Goal: Task Accomplishment & Management: Use online tool/utility

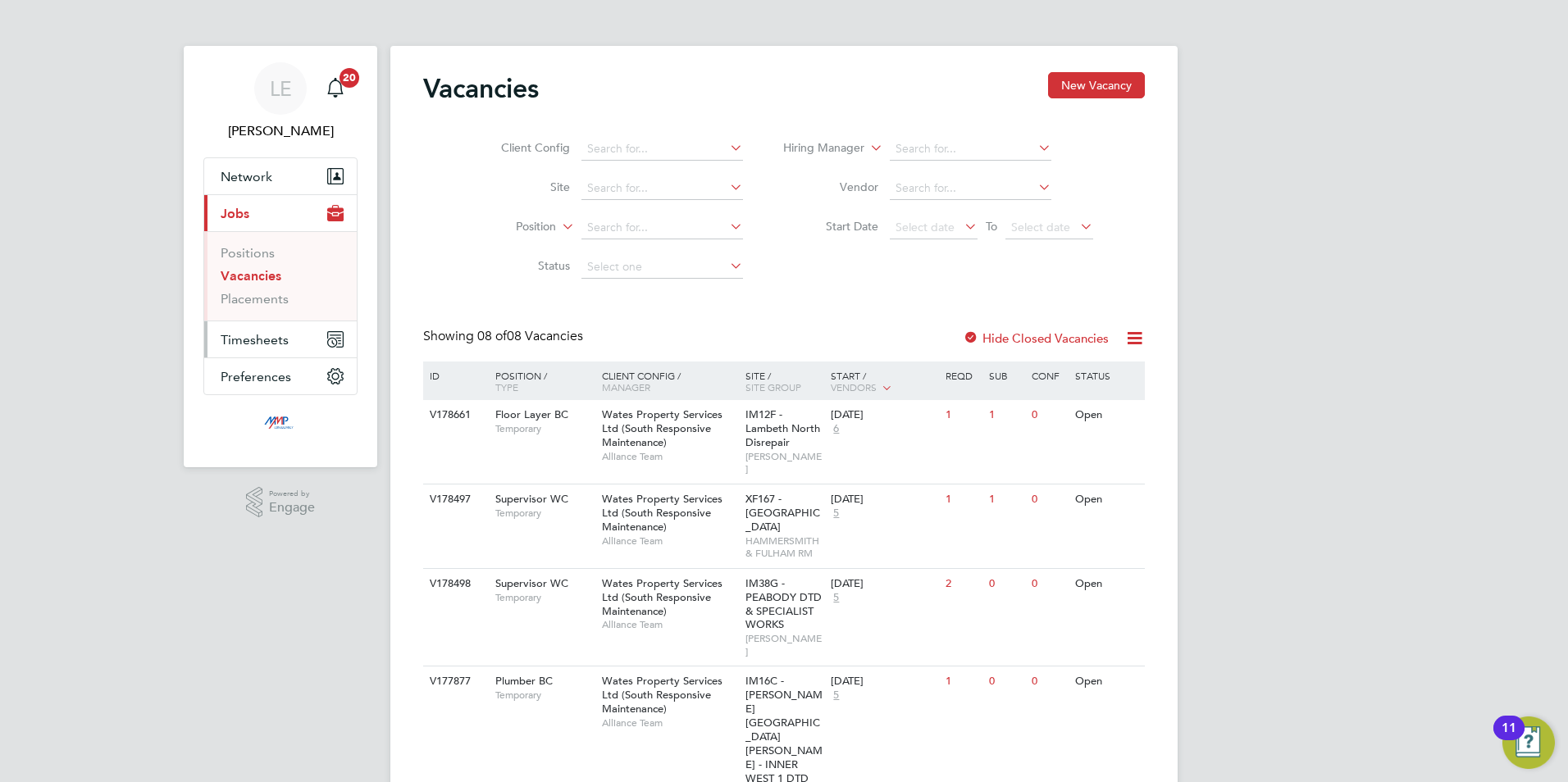
click at [243, 329] on button "Timesheets" at bounding box center [281, 339] width 153 height 36
click at [263, 291] on link "Timesheets" at bounding box center [255, 290] width 68 height 16
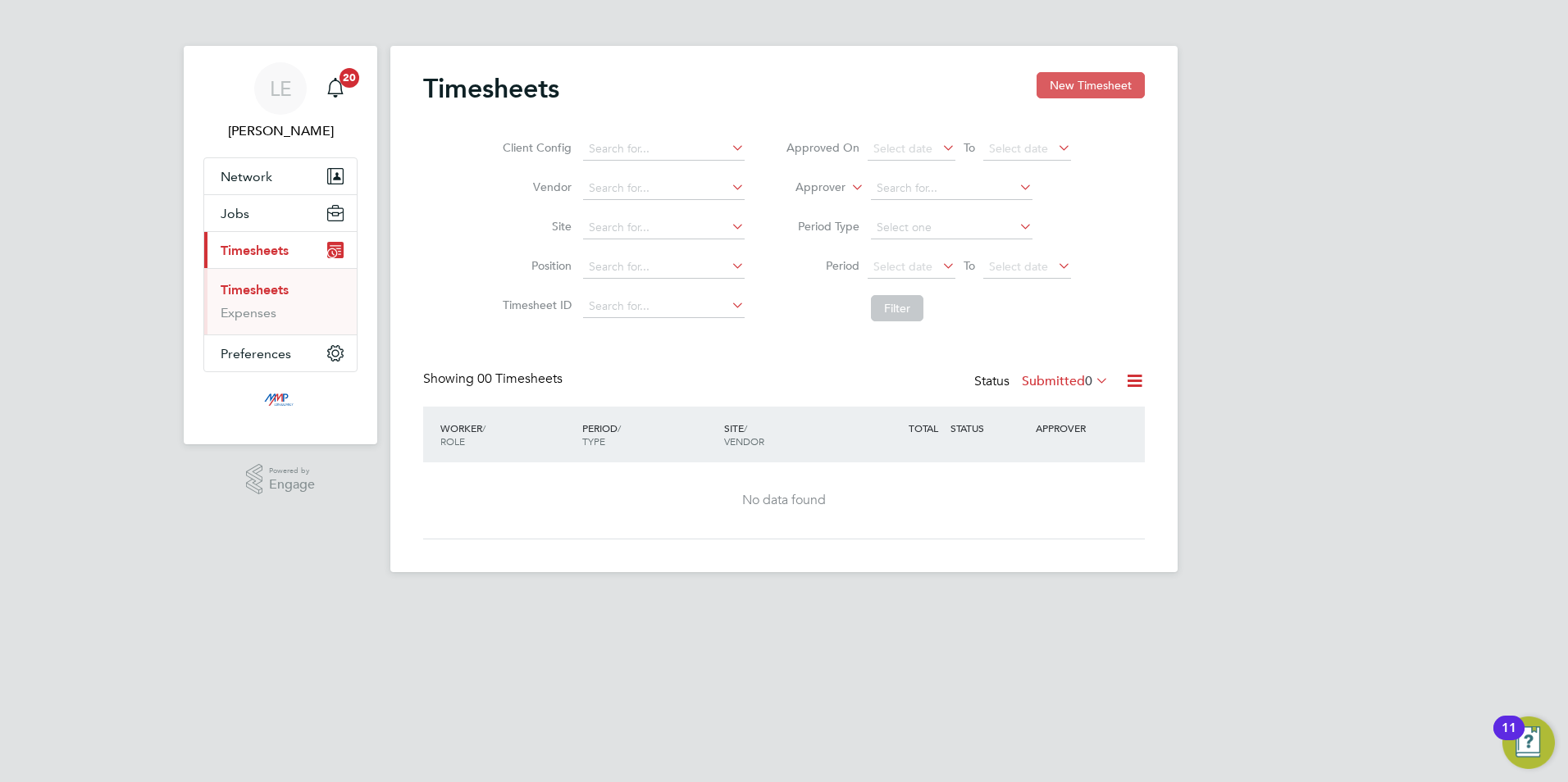
click at [1075, 86] on button "New Timesheet" at bounding box center [1090, 85] width 108 height 26
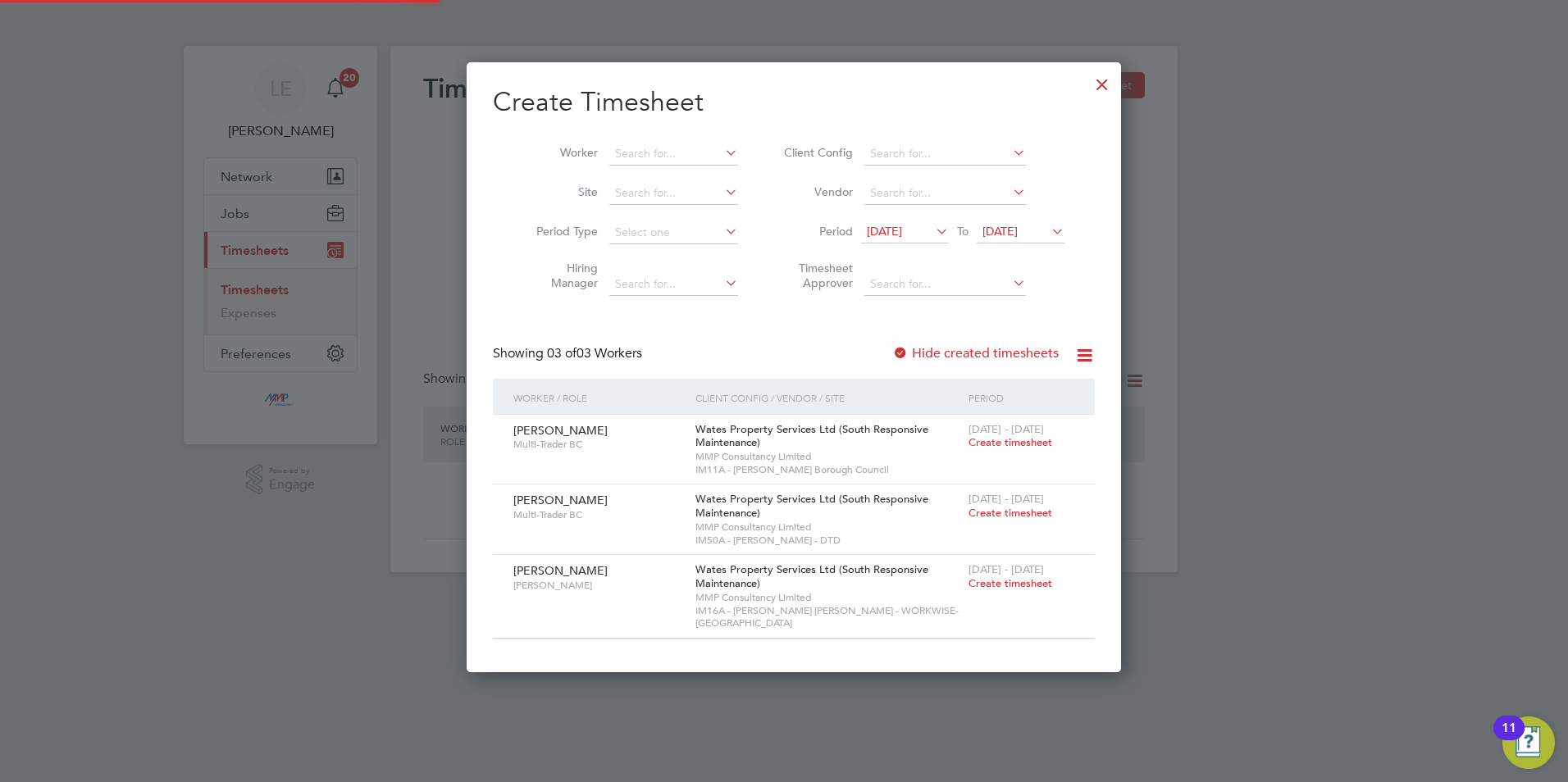
scroll to position [598, 635]
click at [638, 152] on input at bounding box center [673, 154] width 129 height 23
click at [654, 173] on li "[PERSON_NAME] ther" at bounding box center [670, 176] width 145 height 22
type input "[PERSON_NAME]"
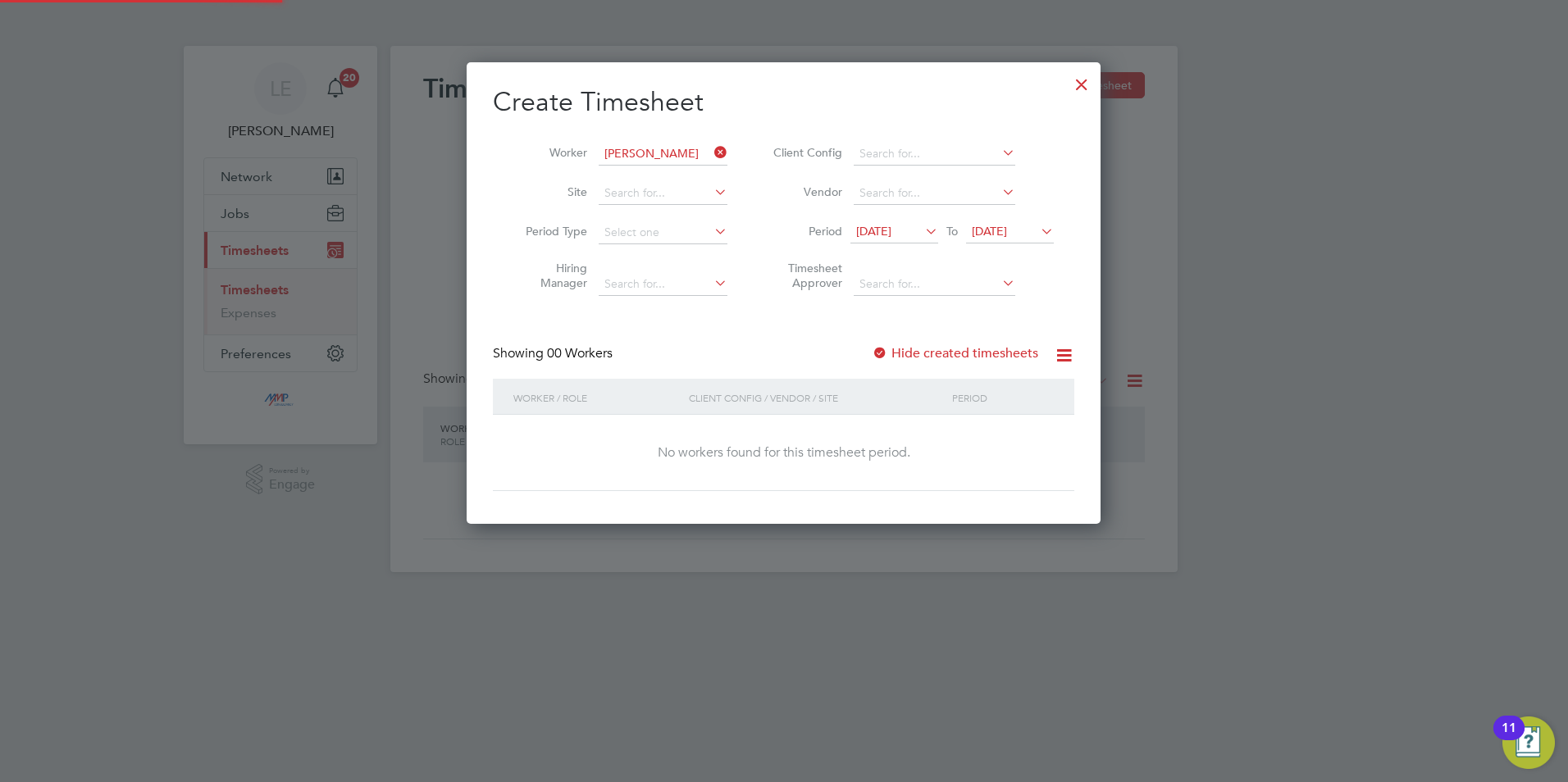
scroll to position [463, 635]
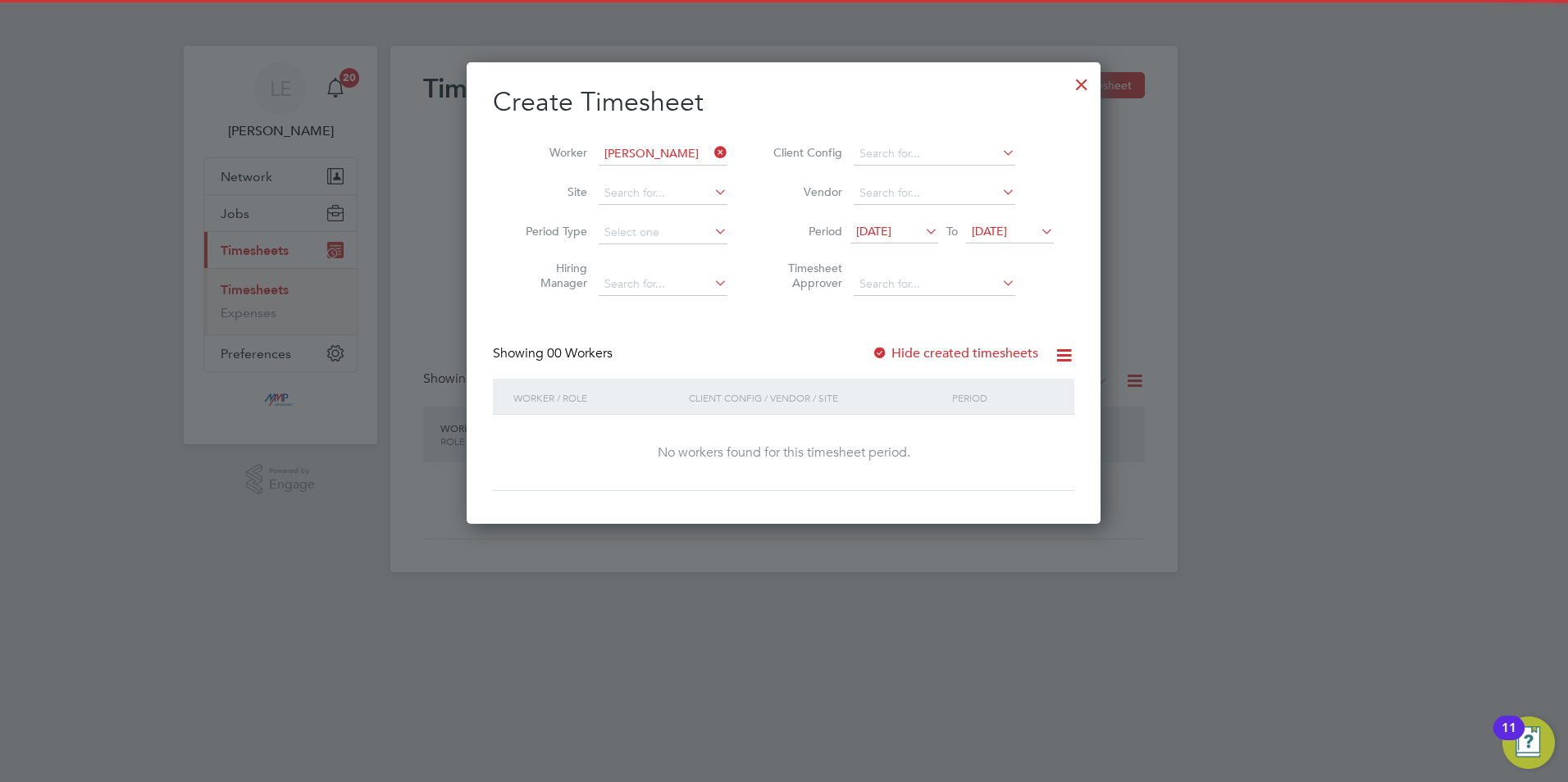
click at [874, 353] on div at bounding box center [880, 354] width 17 height 17
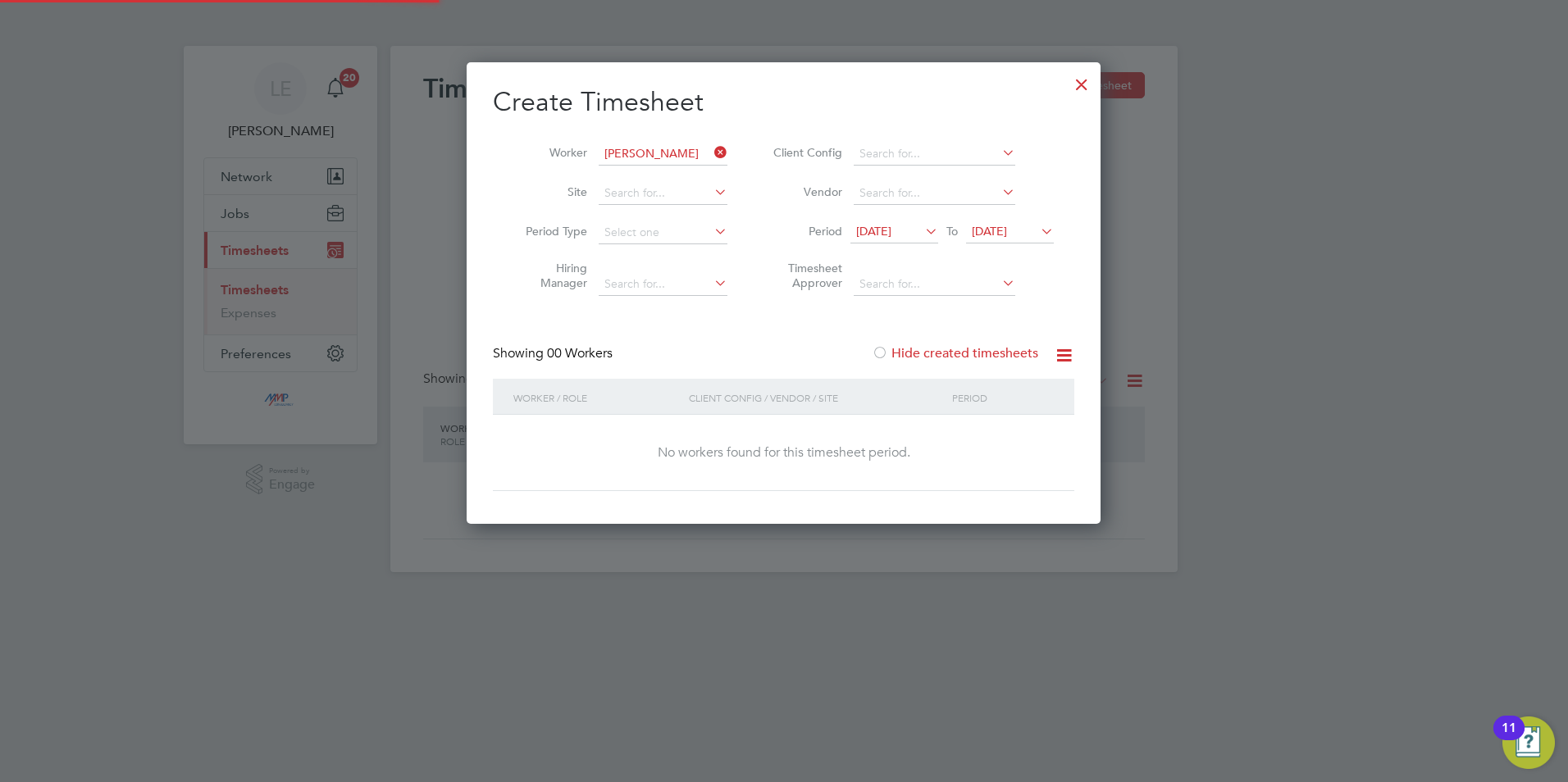
click at [879, 353] on div at bounding box center [880, 354] width 17 height 17
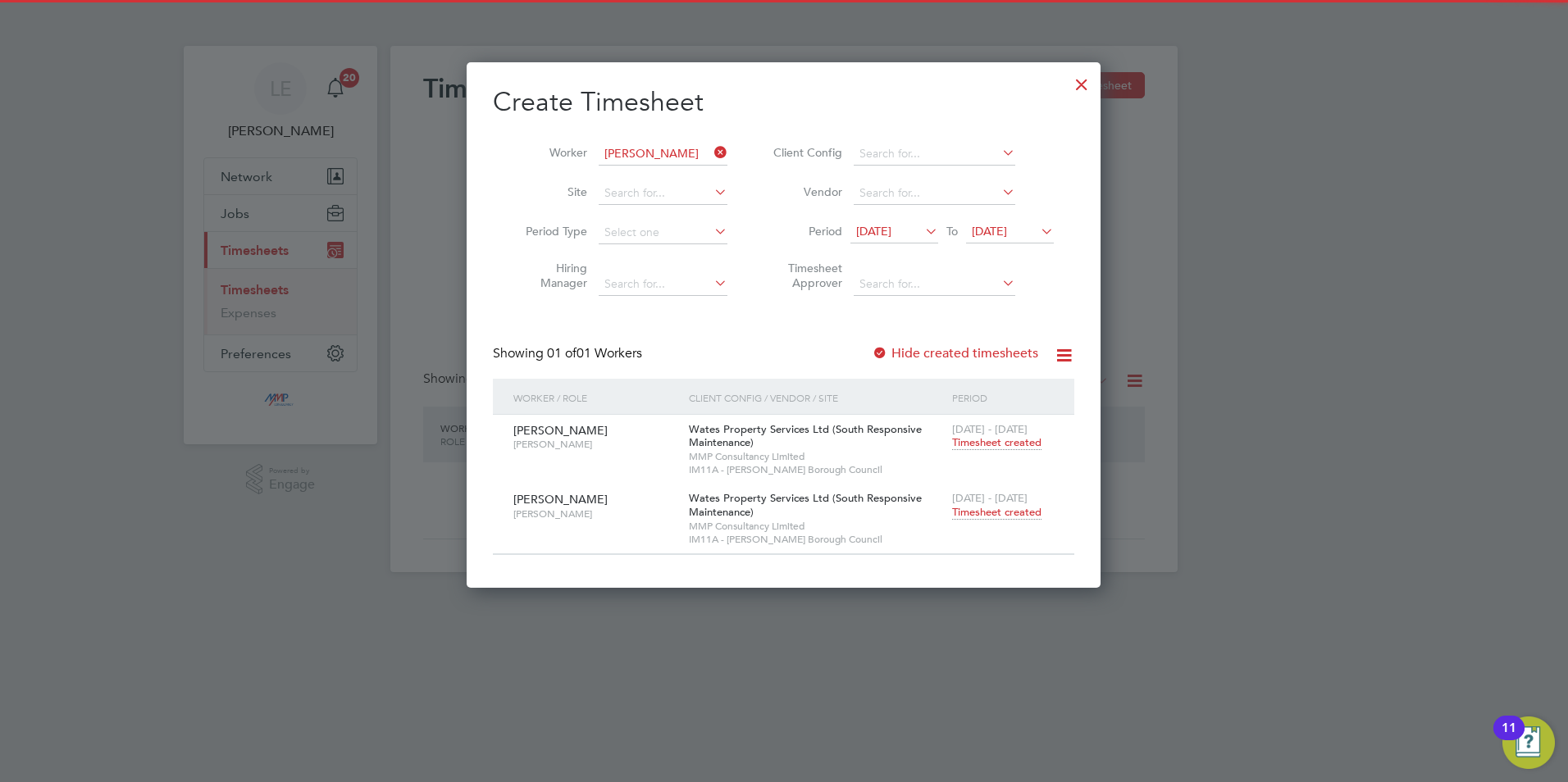
scroll to position [527, 635]
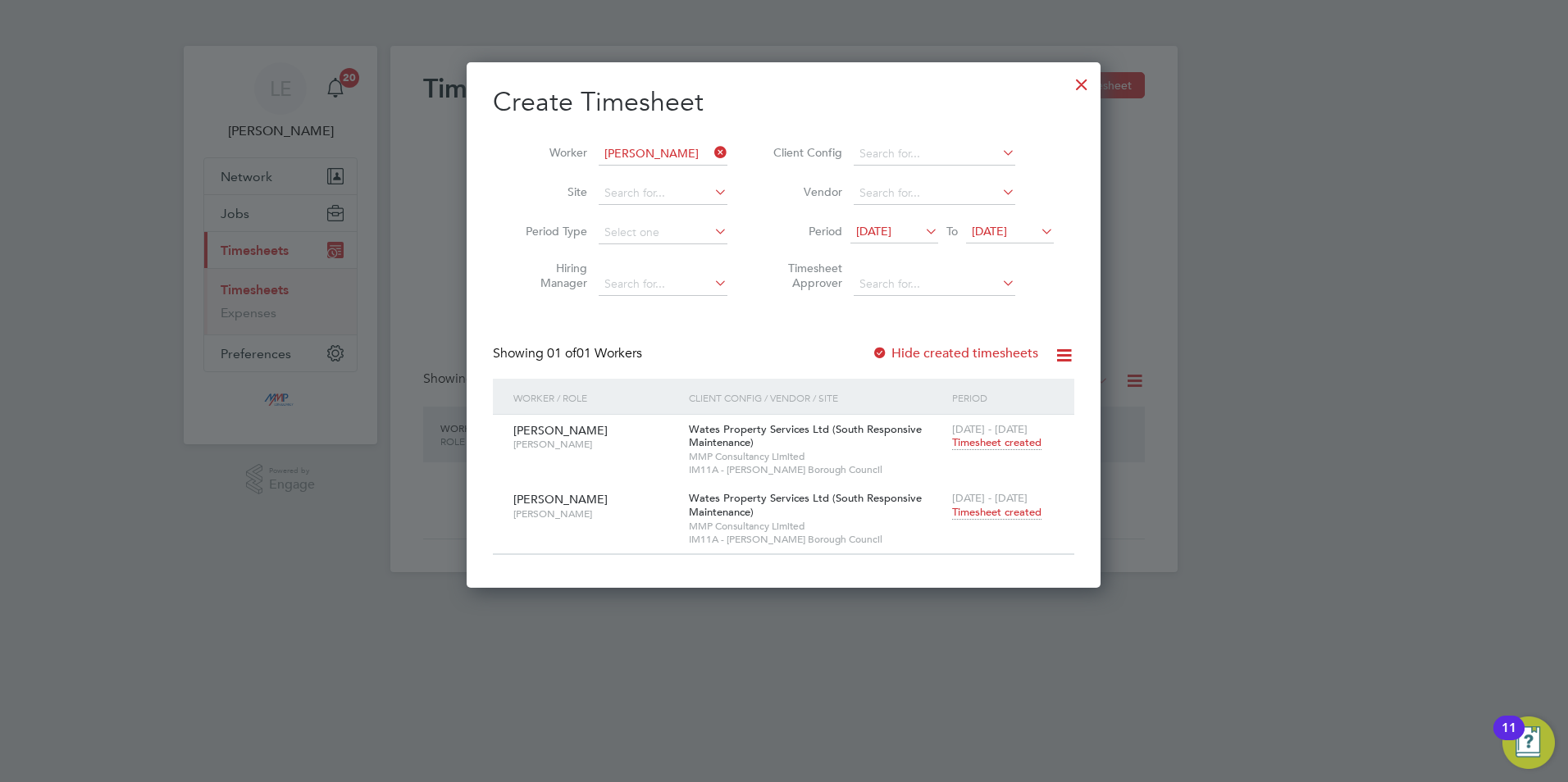
click at [975, 510] on span "Timesheet created" at bounding box center [997, 513] width 90 height 15
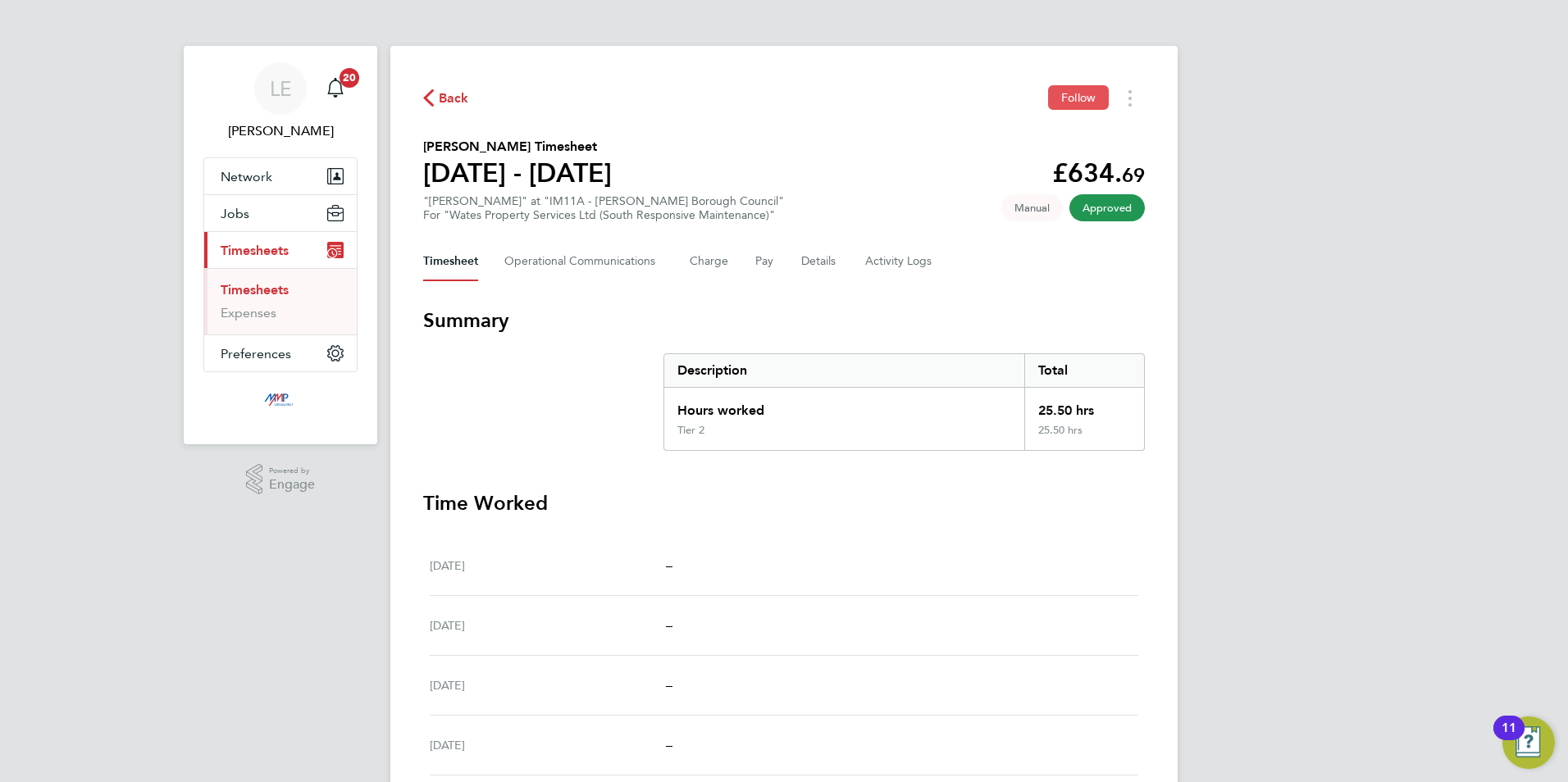
click at [1065, 91] on span "Follow" at bounding box center [1078, 97] width 34 height 15
click at [458, 99] on span "Back" at bounding box center [454, 98] width 31 height 19
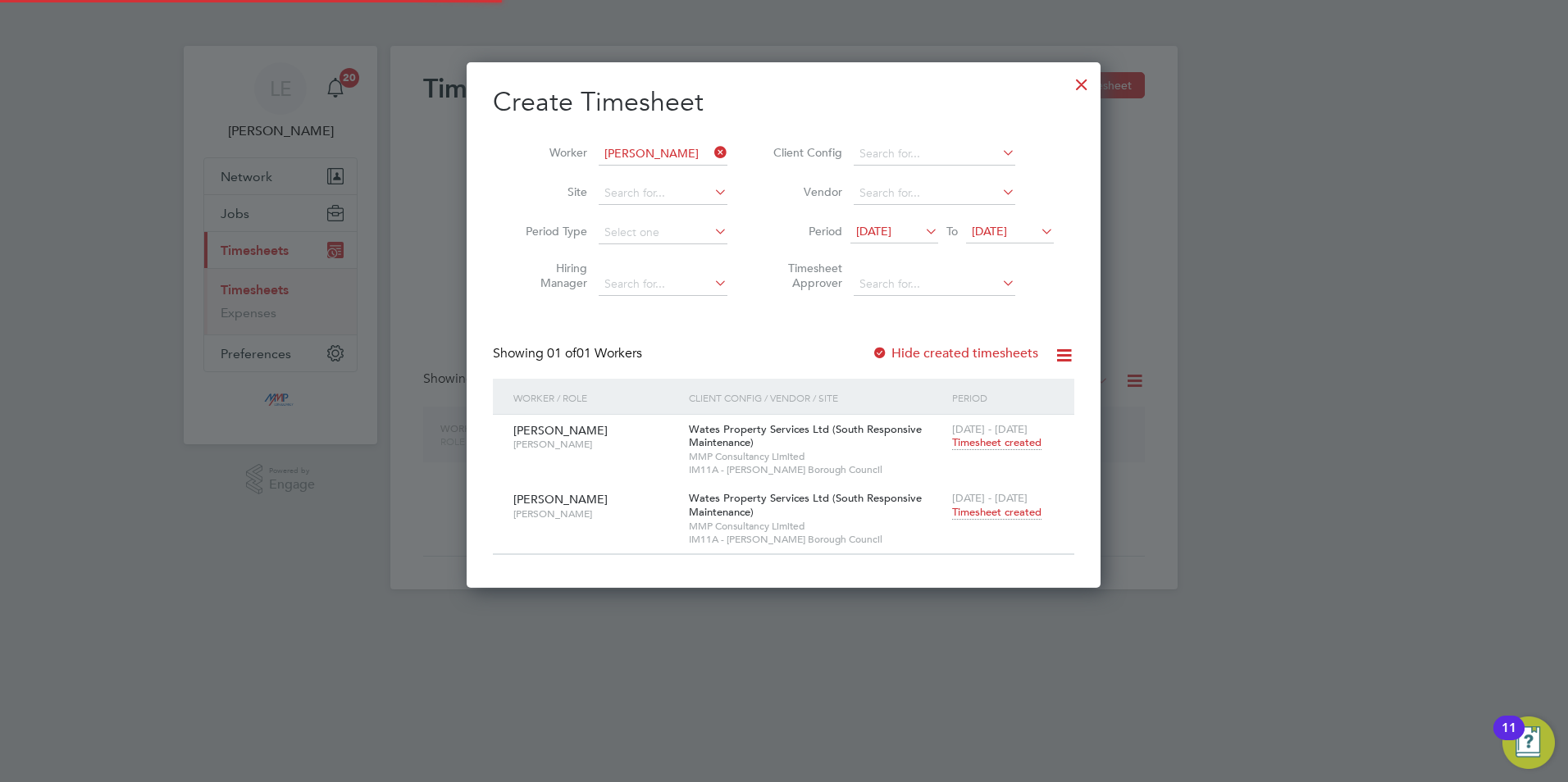
scroll to position [527, 635]
click at [632, 144] on input at bounding box center [663, 154] width 129 height 23
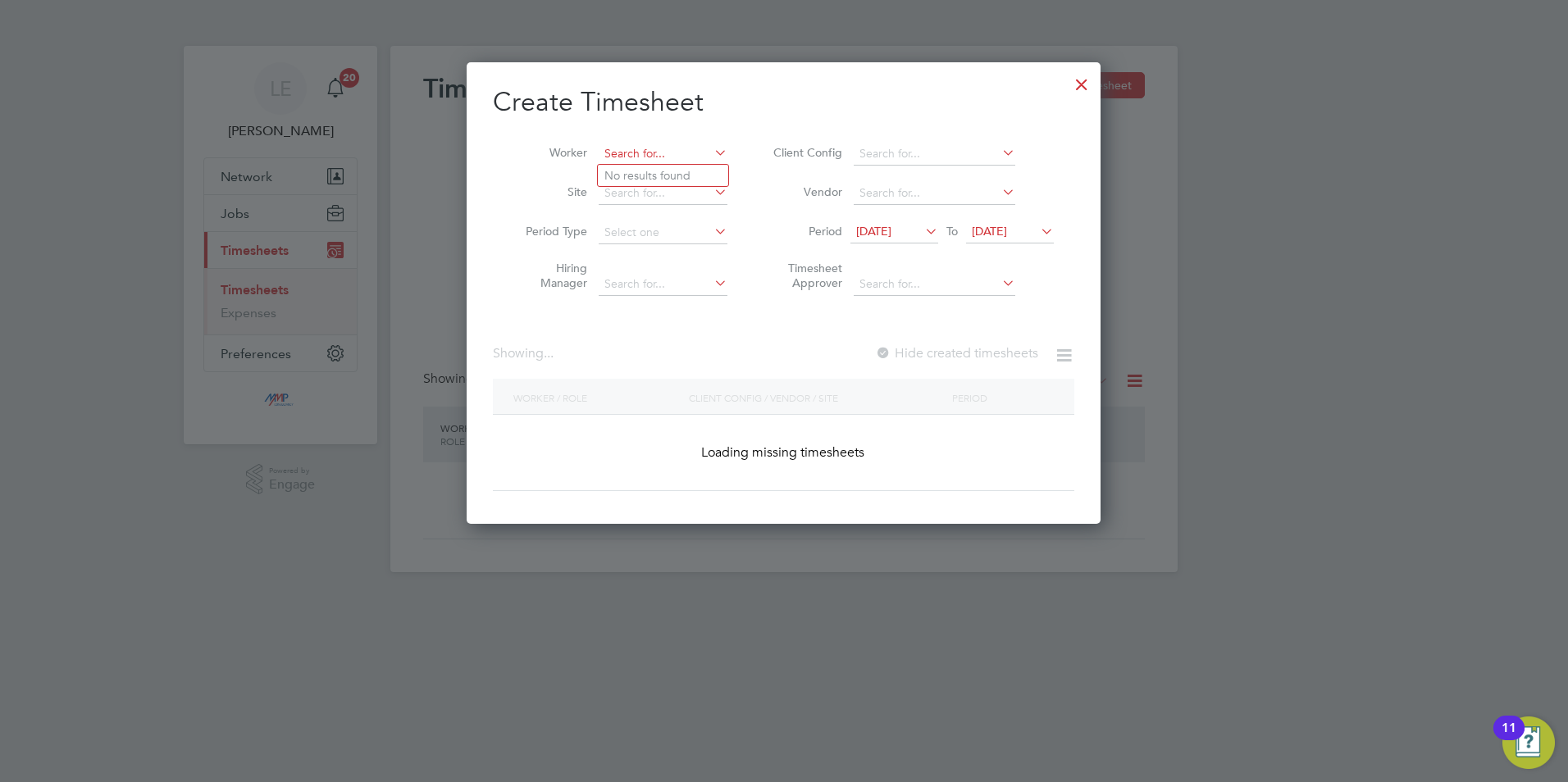
scroll to position [598, 635]
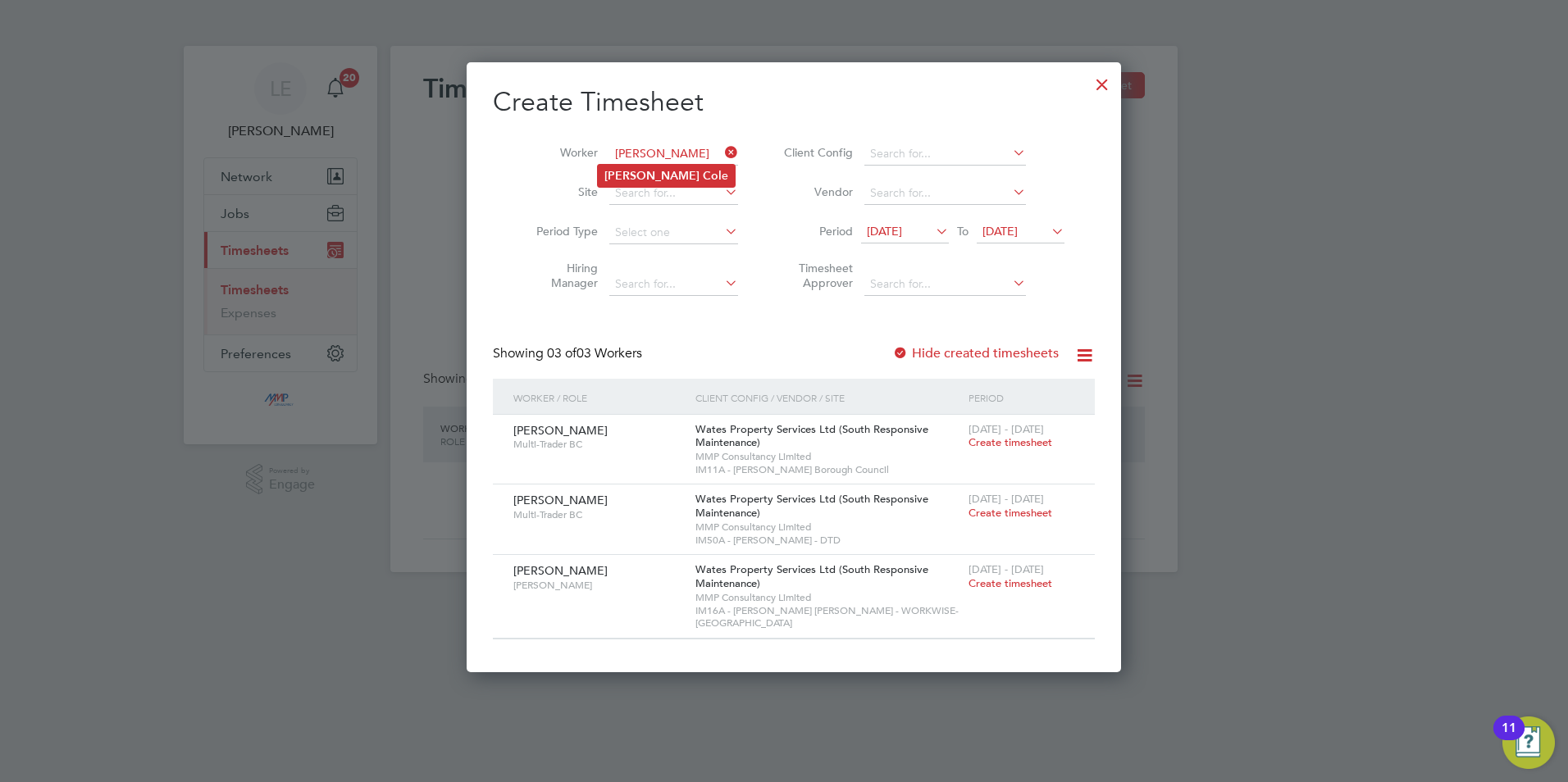
click at [703, 170] on b "Col" at bounding box center [712, 176] width 18 height 14
type input "[PERSON_NAME]"
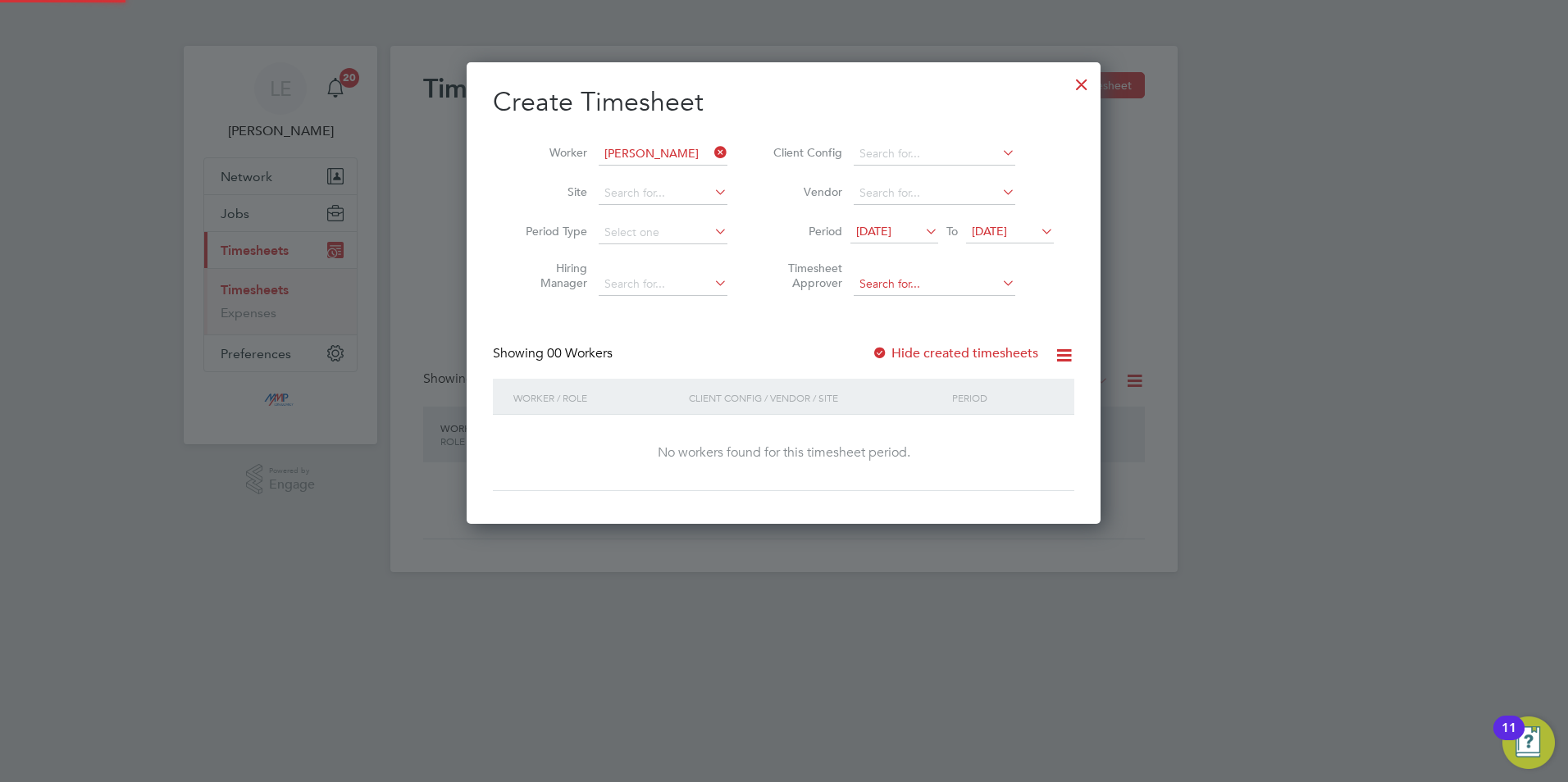
scroll to position [463, 635]
click at [893, 352] on label "Hide created timesheets" at bounding box center [955, 353] width 167 height 17
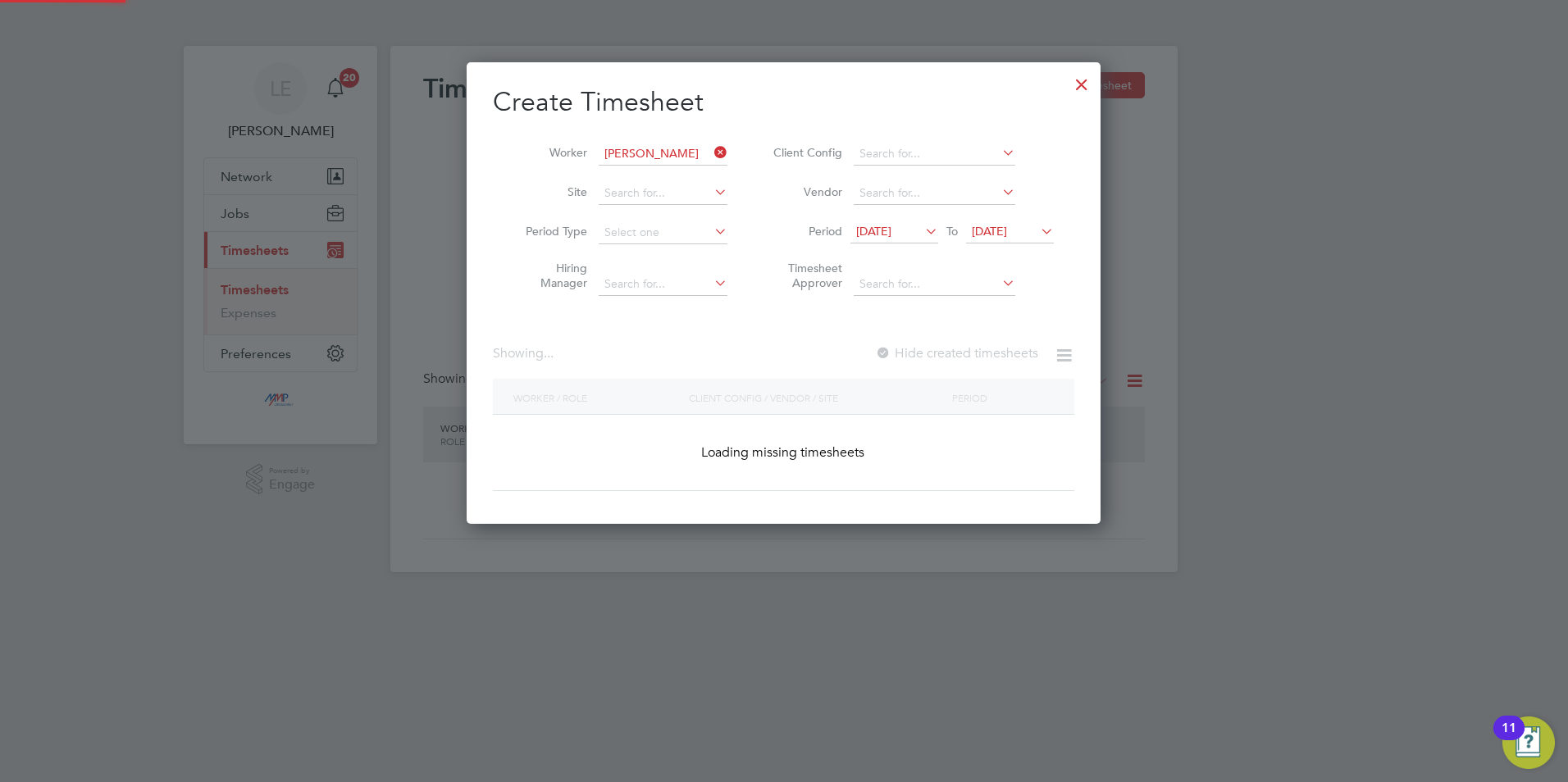
scroll to position [527, 635]
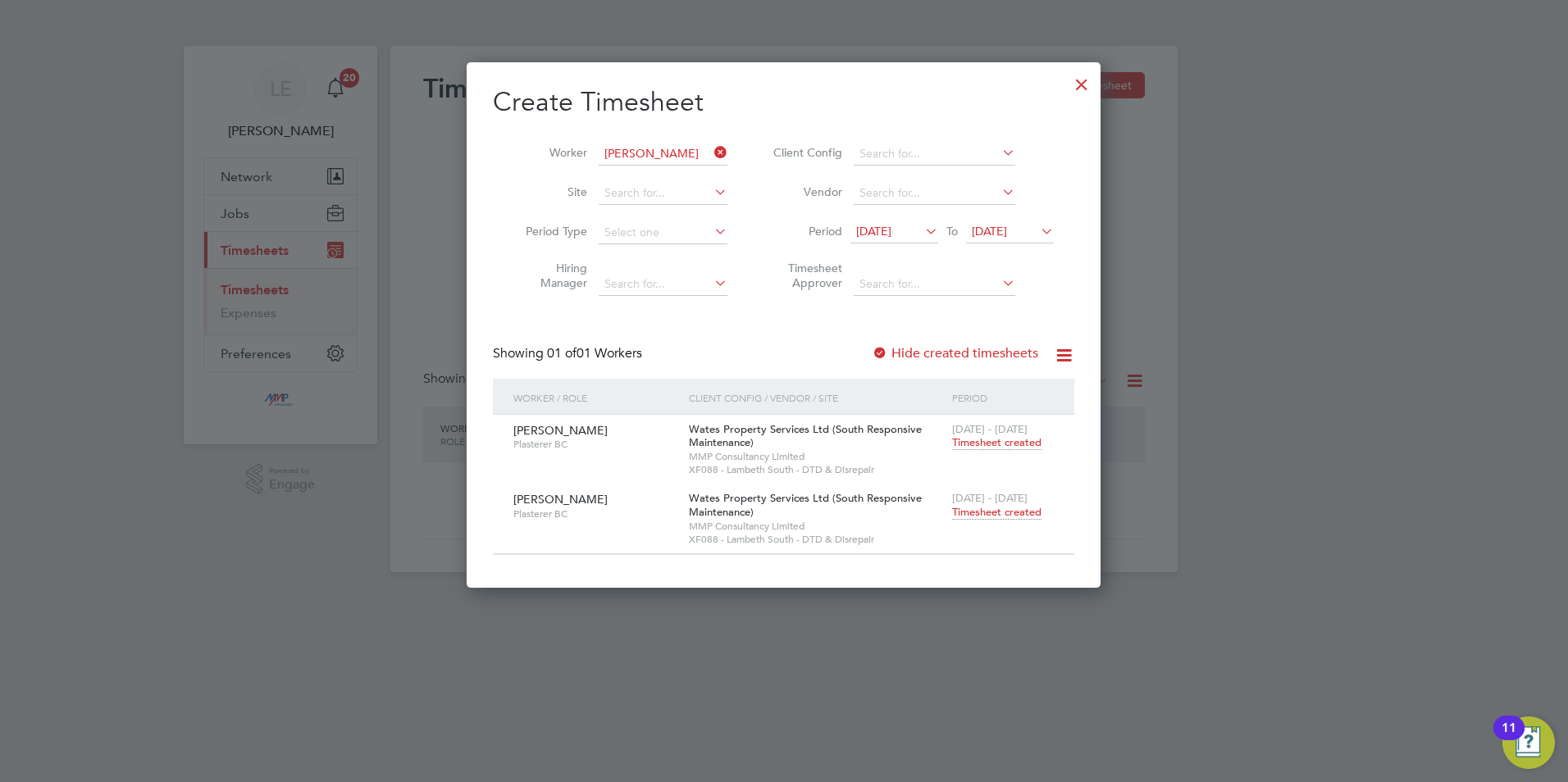
click at [989, 511] on span "Timesheet created" at bounding box center [997, 513] width 90 height 15
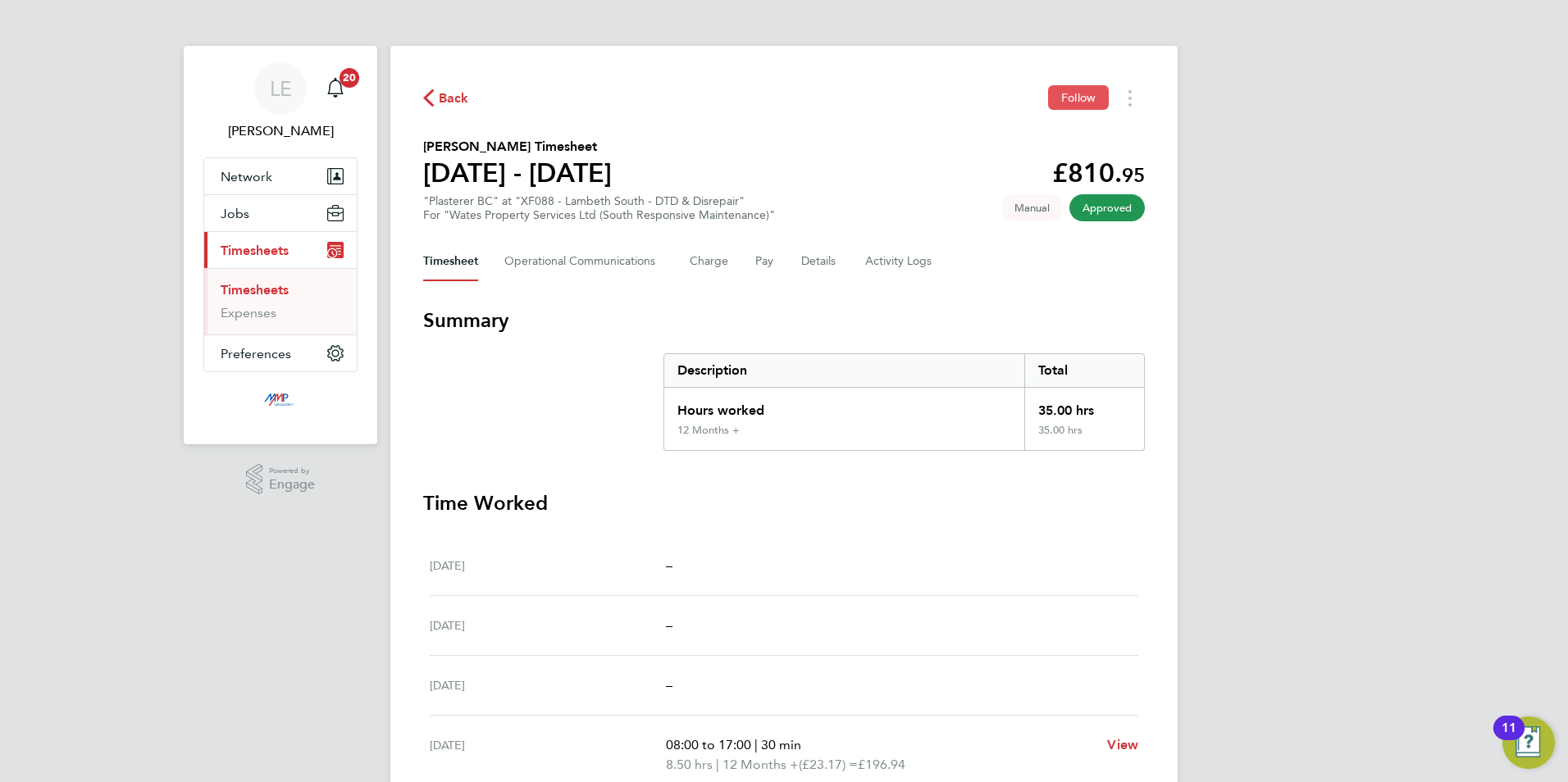
click at [1066, 90] on span "Follow" at bounding box center [1078, 97] width 34 height 15
click at [443, 89] on span "Back" at bounding box center [454, 98] width 31 height 19
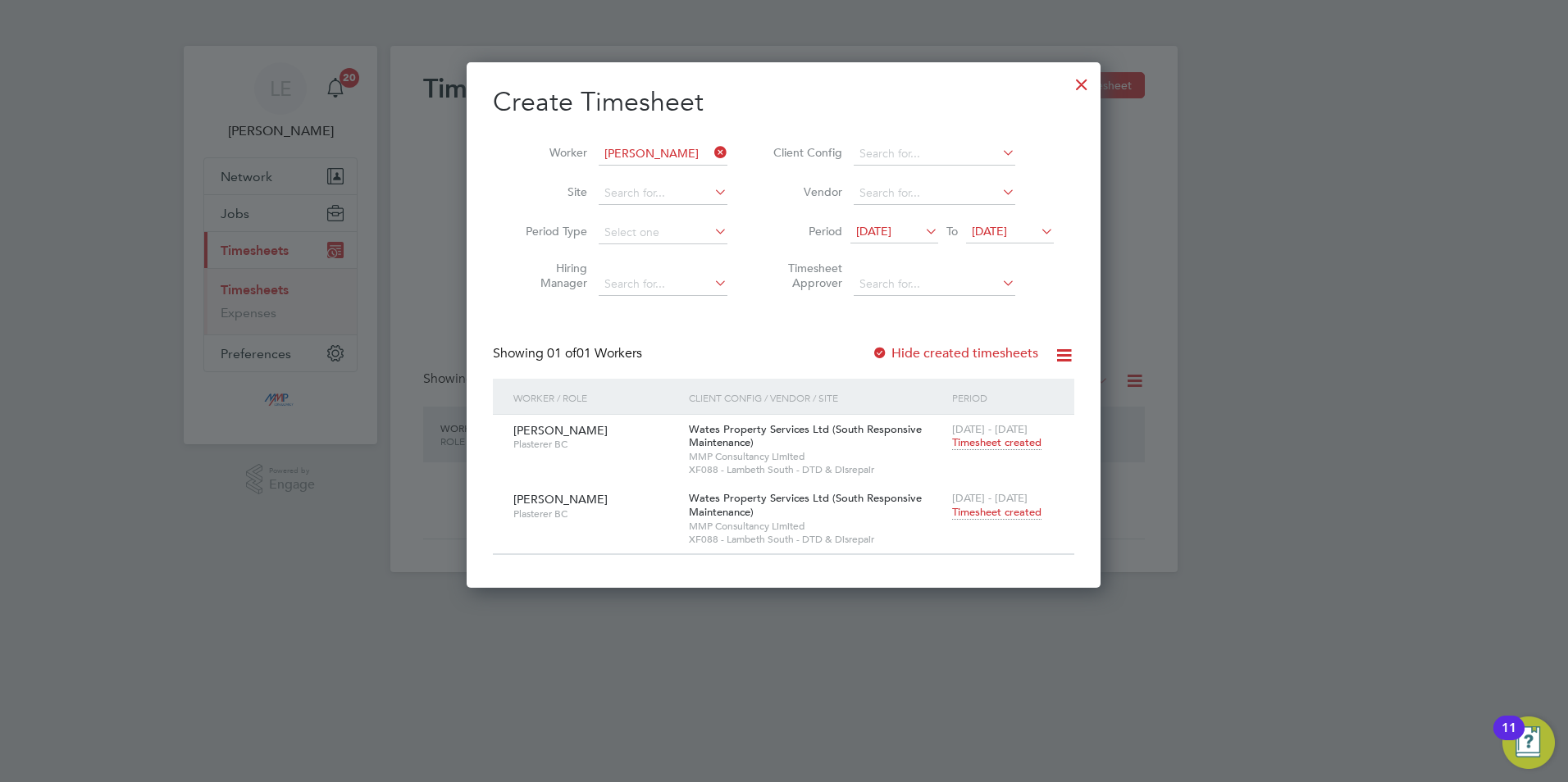
click at [1078, 82] on div at bounding box center [1082, 81] width 30 height 30
